Goal: Task Accomplishment & Management: Complete application form

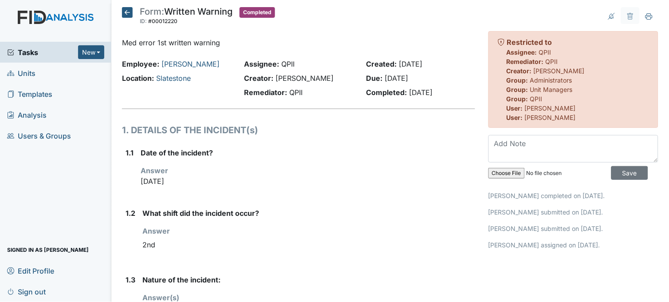
click at [507, 174] on input "file" at bounding box center [549, 172] width 121 height 21
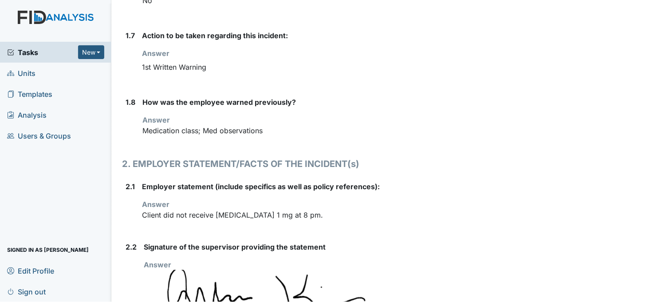
scroll to position [191, 0]
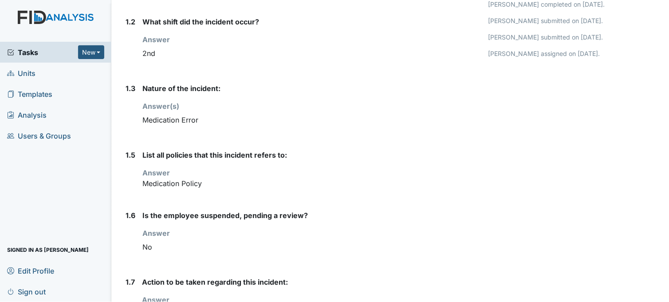
click at [32, 72] on span "Units" at bounding box center [21, 73] width 28 height 14
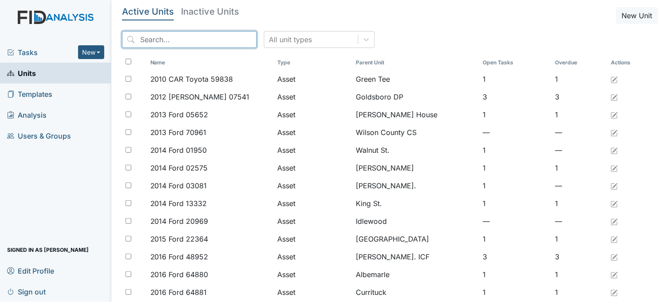
click at [201, 42] on input "search" at bounding box center [189, 39] width 135 height 17
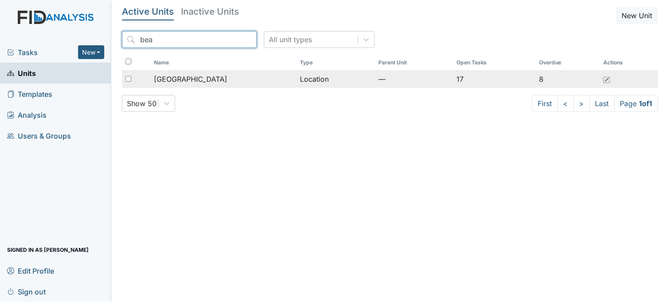
type input "bea"
click at [198, 75] on span "[GEOGRAPHIC_DATA]" at bounding box center [190, 79] width 73 height 11
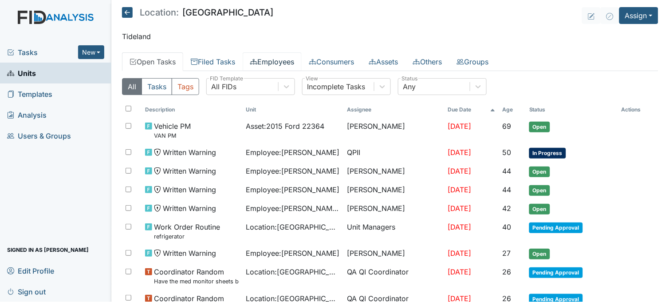
click at [280, 59] on link "Employees" at bounding box center [272, 61] width 59 height 19
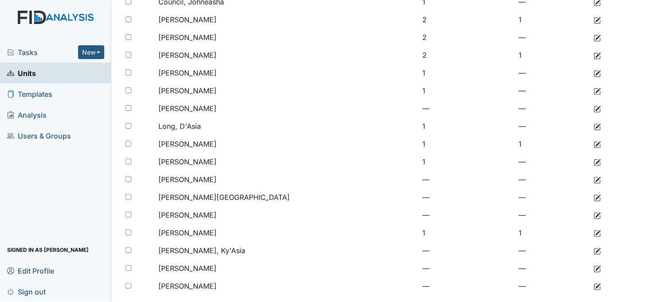
scroll to position [189, 0]
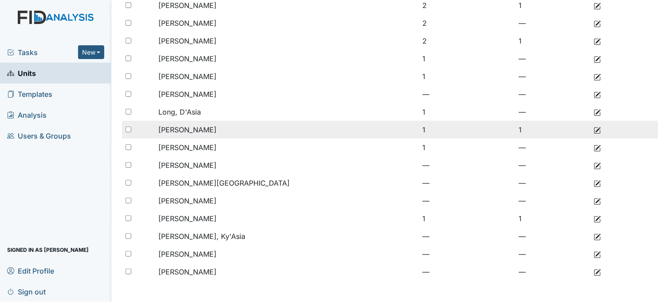
click at [206, 125] on span "[PERSON_NAME]" at bounding box center [187, 129] width 58 height 9
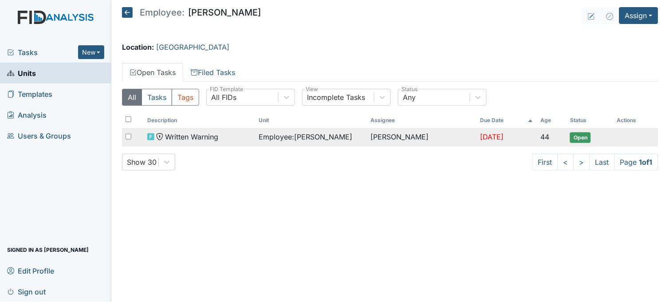
click at [302, 140] on span "Employee : Mitchell, Cheree" at bounding box center [306, 136] width 94 height 11
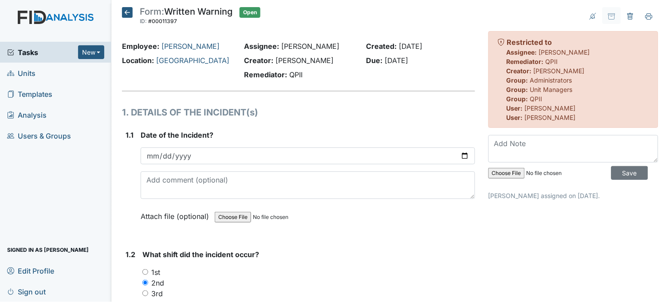
click at [503, 172] on input "file" at bounding box center [549, 172] width 121 height 21
type input "C:\fakepath\DF med error 61625_09222025120649.pdf"
click at [624, 174] on input "Save" at bounding box center [630, 173] width 37 height 14
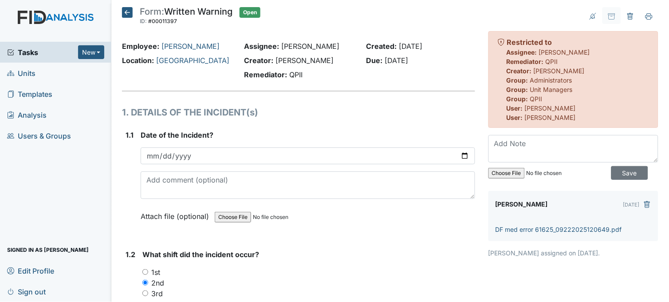
click at [127, 12] on icon at bounding box center [127, 12] width 11 height 11
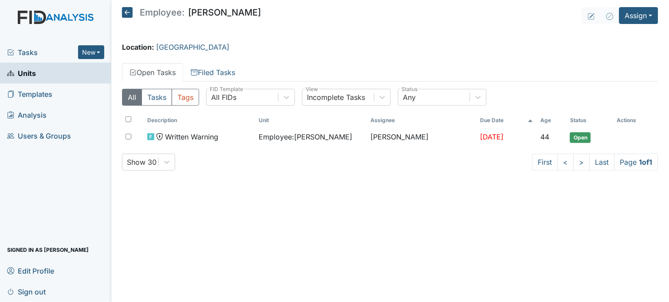
click at [34, 68] on span "Units" at bounding box center [21, 73] width 29 height 14
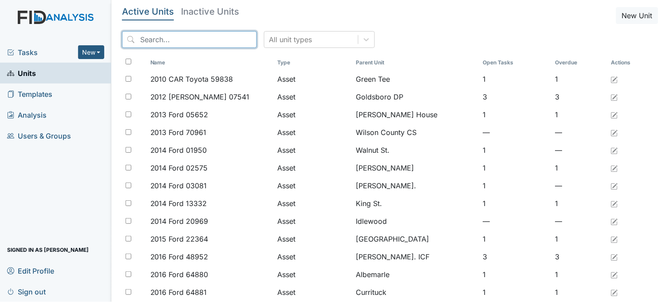
click at [160, 43] on input "search" at bounding box center [189, 39] width 135 height 17
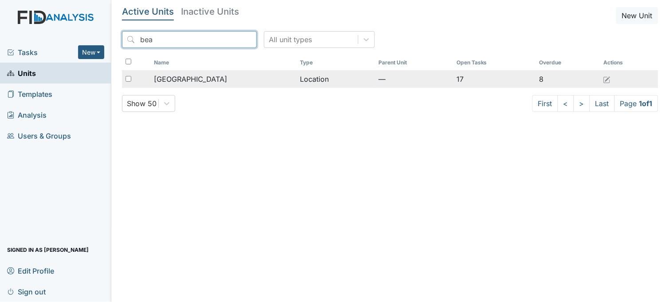
type input "bea"
click at [183, 80] on span "[GEOGRAPHIC_DATA]" at bounding box center [190, 79] width 73 height 11
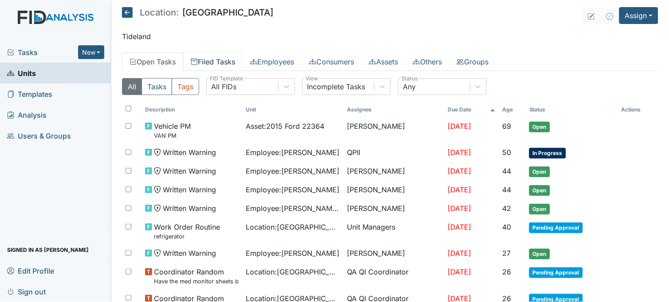
click at [216, 63] on link "Filed Tasks" at bounding box center [212, 61] width 59 height 19
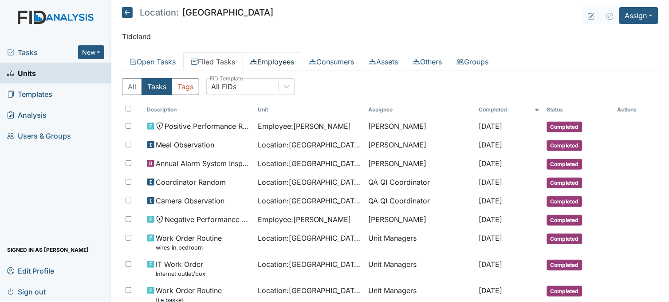
click at [287, 63] on link "Employees" at bounding box center [272, 61] width 59 height 19
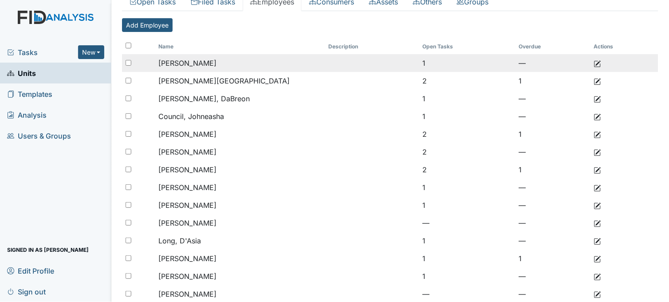
scroll to position [99, 0]
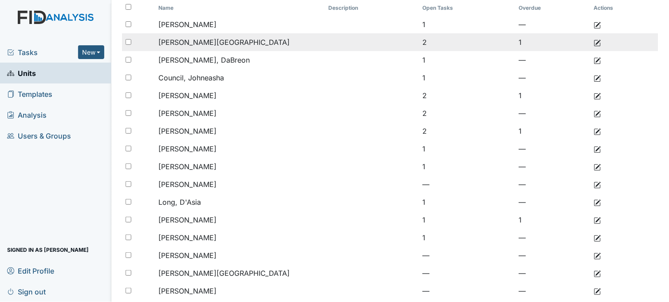
click at [218, 46] on span "[PERSON_NAME][GEOGRAPHIC_DATA]" at bounding box center [223, 42] width 131 height 9
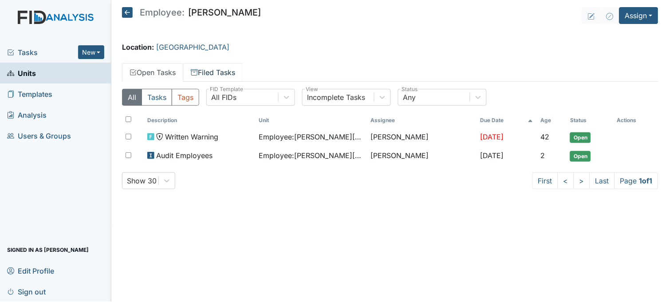
click at [226, 75] on link "Filed Tasks" at bounding box center [212, 72] width 59 height 19
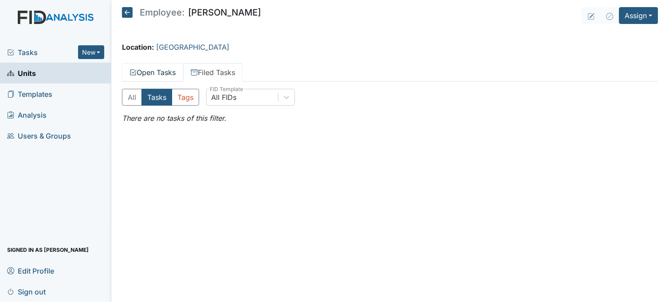
click at [152, 66] on link "Open Tasks" at bounding box center [152, 72] width 61 height 19
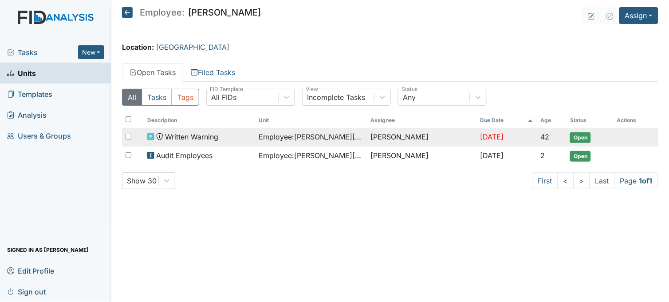
click at [286, 137] on span "Employee : Clemmons, Lakeisha" at bounding box center [311, 136] width 105 height 11
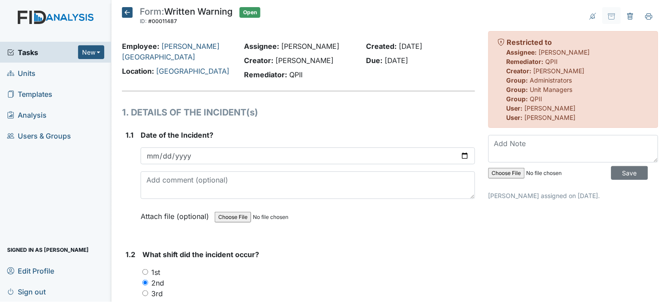
click at [494, 172] on input "file" at bounding box center [549, 172] width 121 height 21
click at [511, 170] on input "file" at bounding box center [549, 172] width 121 height 21
type input "C:\fakepath\Xerox Scan_09242025103105 med error.pdf"
click at [612, 171] on input "Save" at bounding box center [630, 173] width 37 height 14
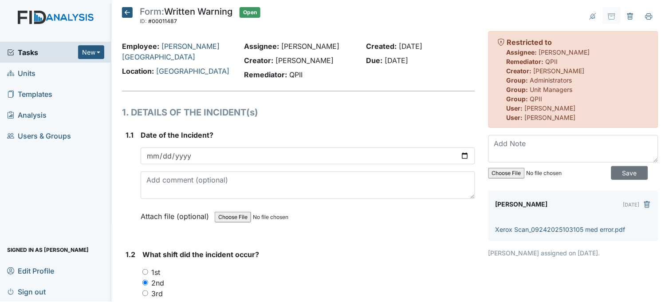
click at [126, 13] on icon at bounding box center [127, 12] width 11 height 11
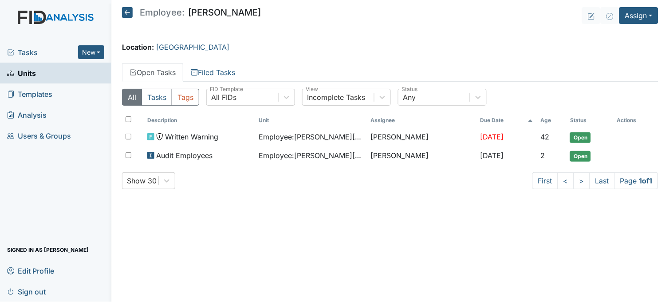
click at [42, 49] on span "Tasks" at bounding box center [42, 52] width 71 height 11
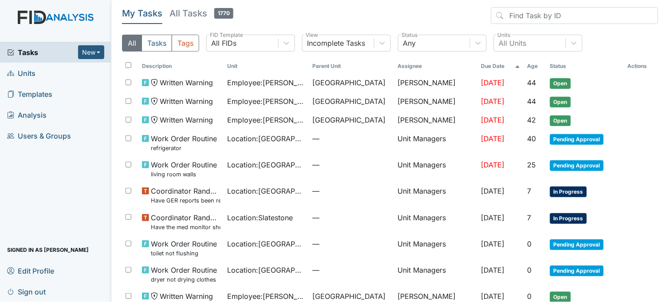
click at [18, 52] on span "Tasks" at bounding box center [42, 52] width 71 height 11
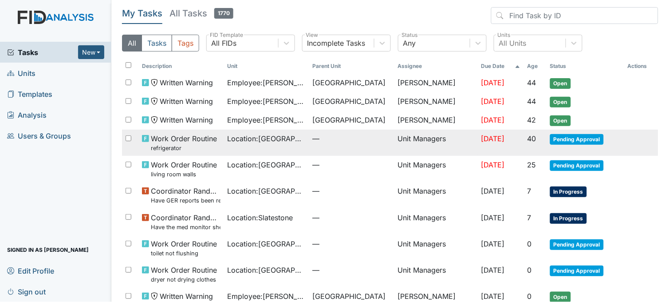
click at [329, 144] on span "—" at bounding box center [352, 138] width 78 height 11
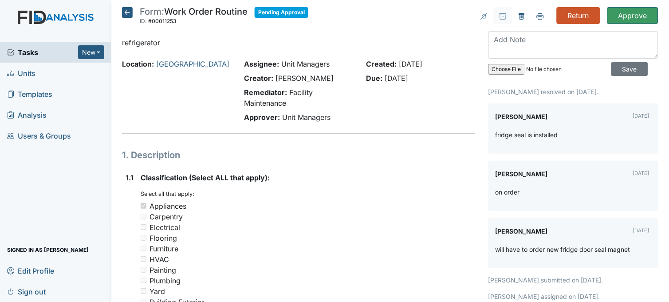
click at [125, 14] on icon at bounding box center [127, 12] width 11 height 11
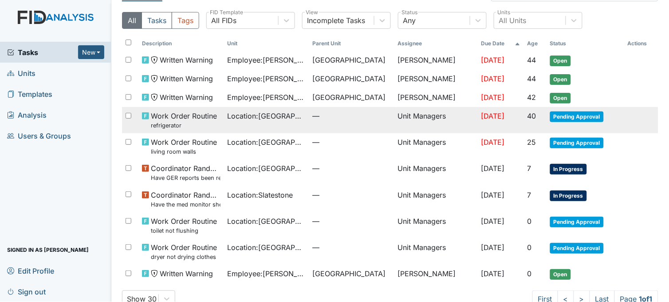
scroll to position [44, 0]
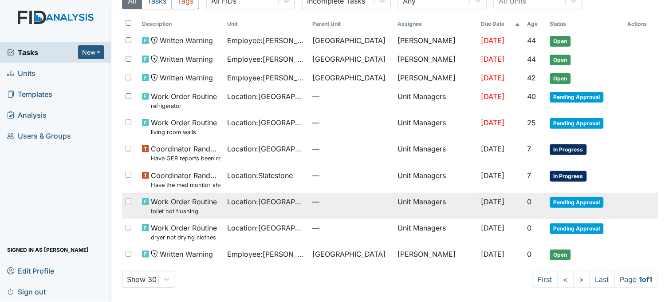
click at [229, 205] on span "Location : Beaufort Heights" at bounding box center [267, 201] width 78 height 11
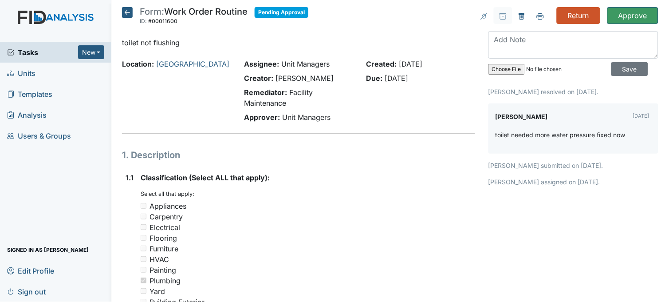
click at [126, 15] on icon at bounding box center [127, 12] width 11 height 11
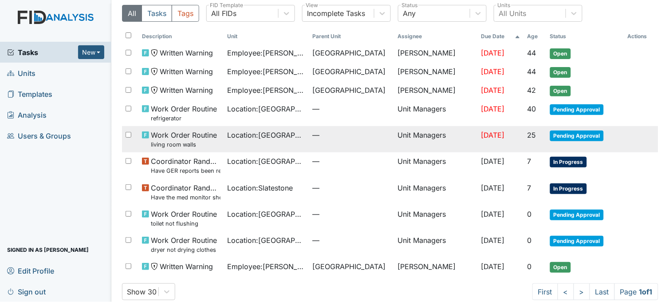
scroll to position [44, 0]
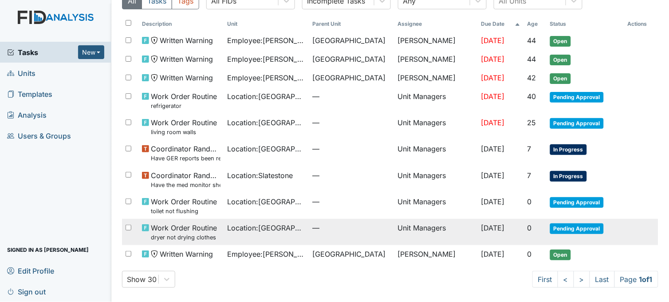
click at [260, 229] on span "Location : Beaufort Heights" at bounding box center [267, 227] width 78 height 11
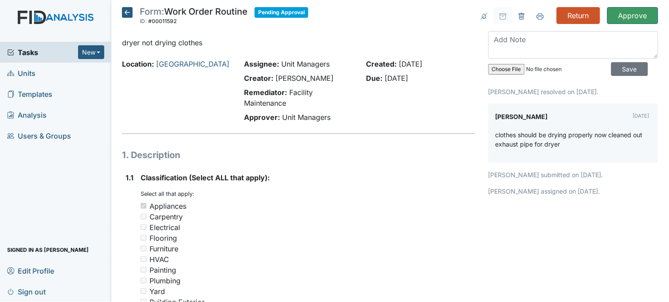
click at [125, 14] on icon at bounding box center [127, 12] width 11 height 11
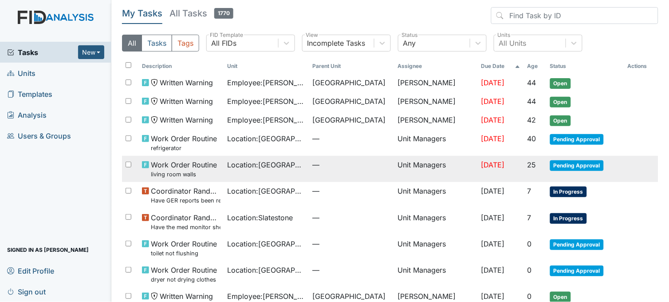
scroll to position [44, 0]
